Goal: Information Seeking & Learning: Find specific fact

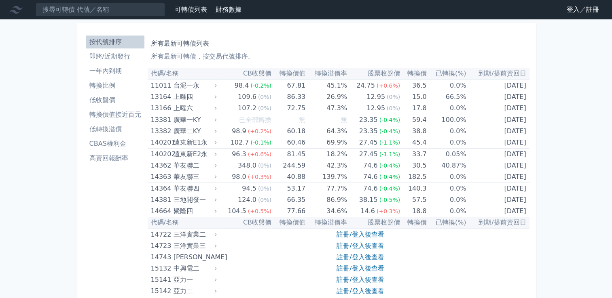
drag, startPoint x: 554, startPoint y: 0, endPoint x: 578, endPoint y: 35, distance: 42.4
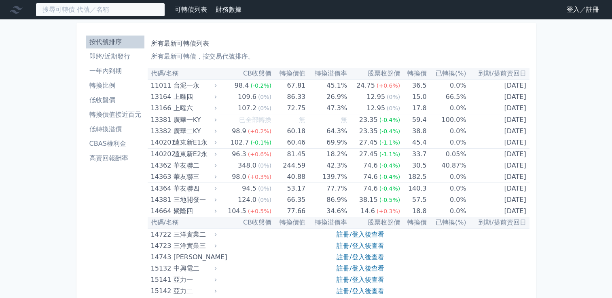
click at [140, 11] on input at bounding box center [100, 10] width 129 height 14
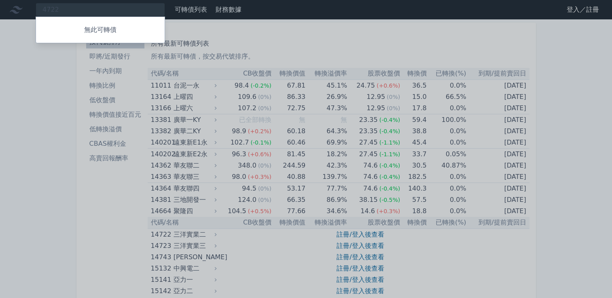
click at [62, 7] on div at bounding box center [306, 149] width 612 height 298
click at [61, 7] on div "4722 無此可轉債" at bounding box center [100, 10] width 129 height 14
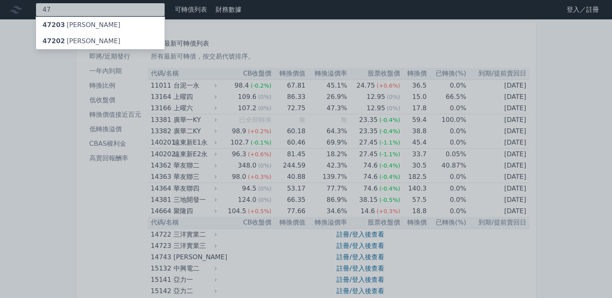
type input "4"
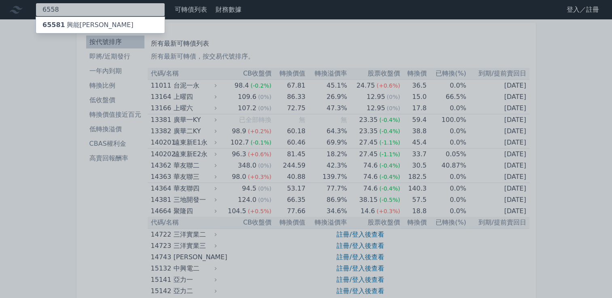
type input "6558"
click at [63, 26] on div "65581 興能[PERSON_NAME]" at bounding box center [87, 25] width 91 height 10
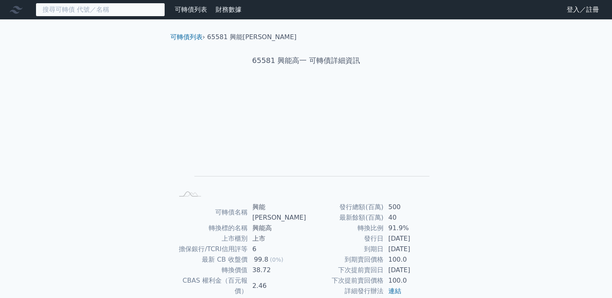
click at [143, 11] on input at bounding box center [100, 10] width 129 height 14
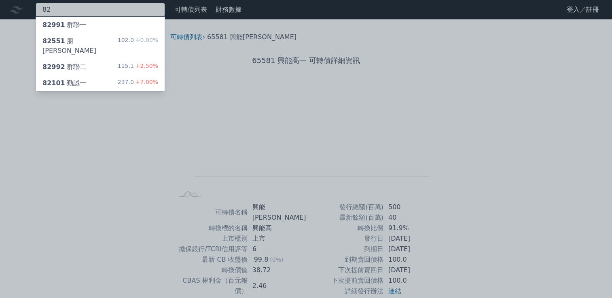
type input "8"
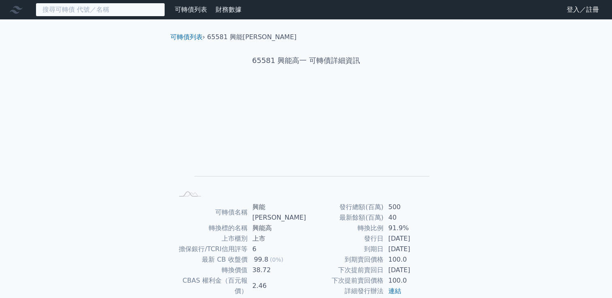
click at [155, 14] on input at bounding box center [100, 10] width 129 height 14
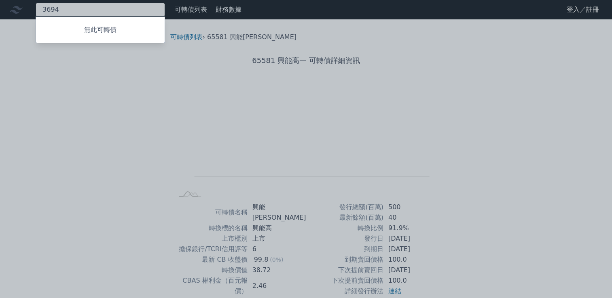
type input "3694"
click at [136, 104] on div at bounding box center [306, 149] width 612 height 298
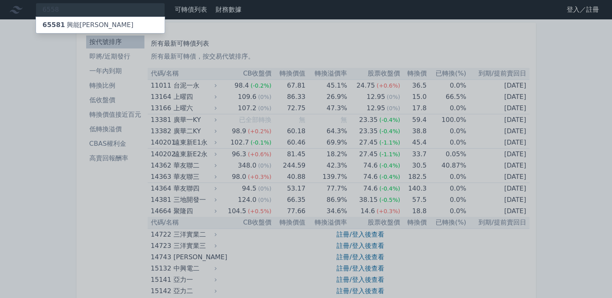
click at [138, 11] on div at bounding box center [306, 149] width 612 height 298
